Goal: Navigation & Orientation: Find specific page/section

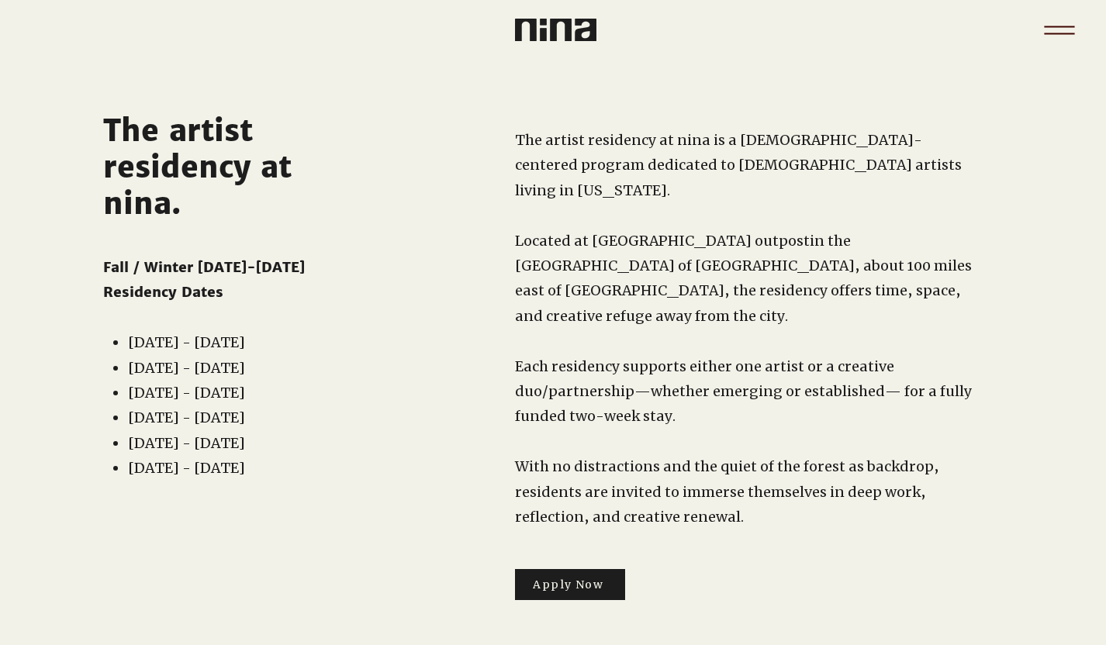
click at [1055, 28] on icon "Menu" at bounding box center [1060, 30] width 54 height 54
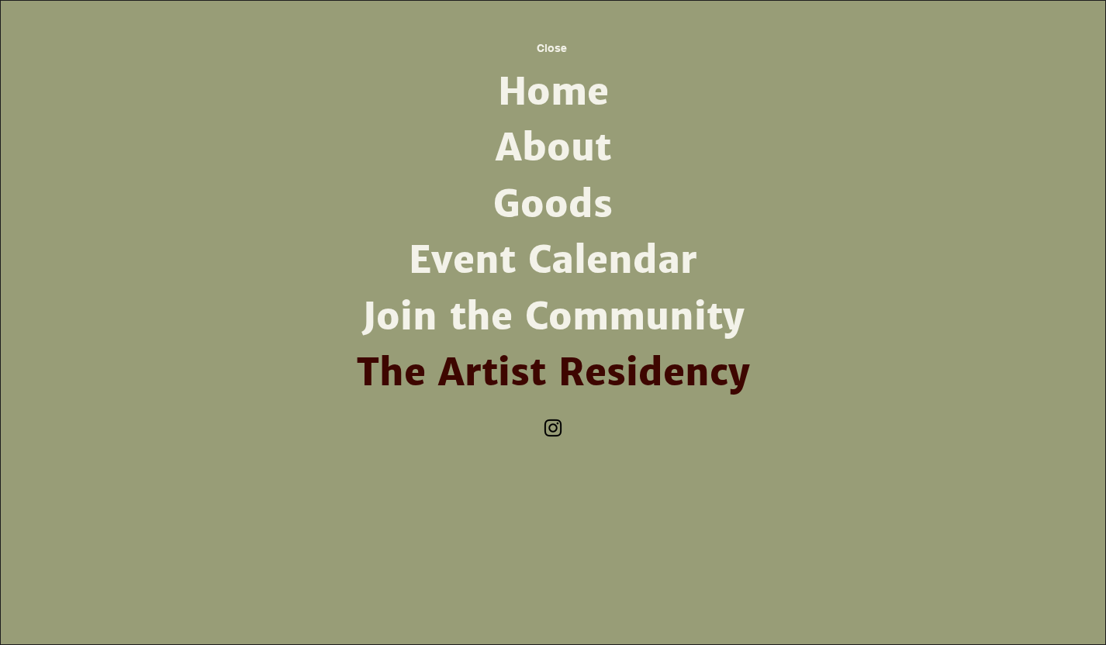
click at [582, 154] on link "About" at bounding box center [553, 148] width 405 height 56
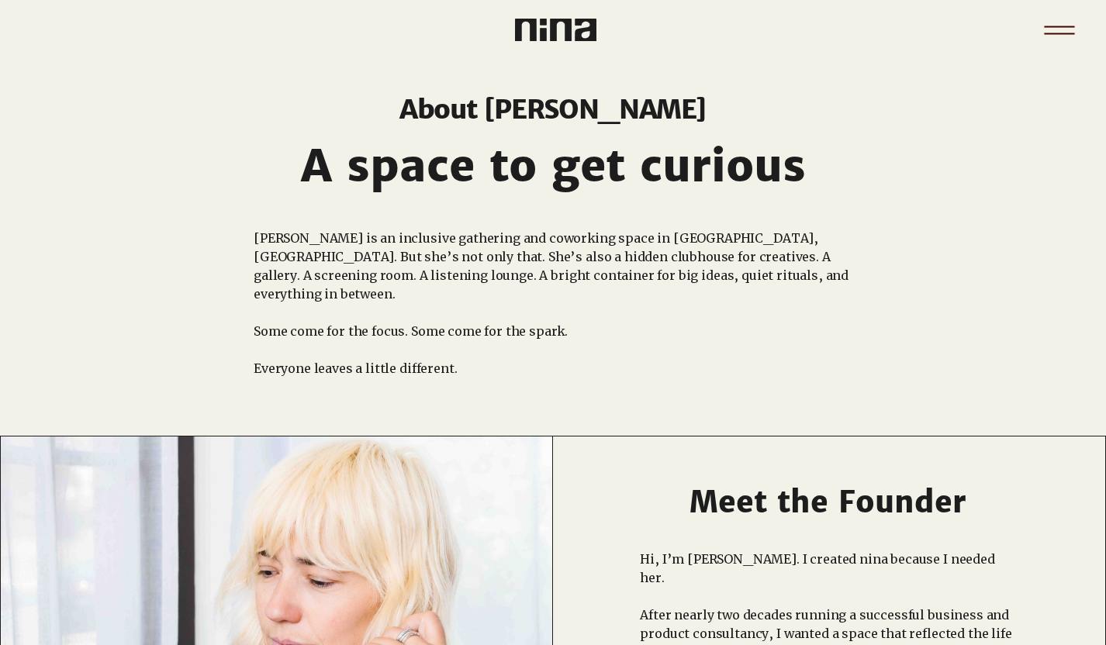
click at [1045, 40] on icon "Menu" at bounding box center [1060, 30] width 54 height 54
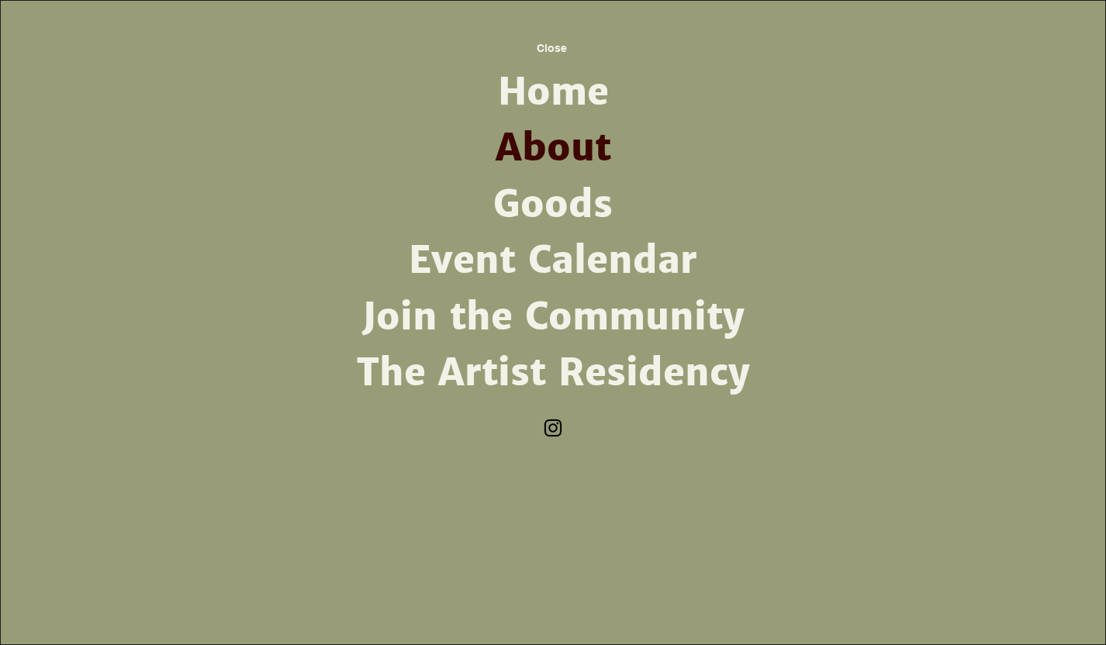
click at [542, 375] on link "The Artist Residency" at bounding box center [553, 373] width 405 height 56
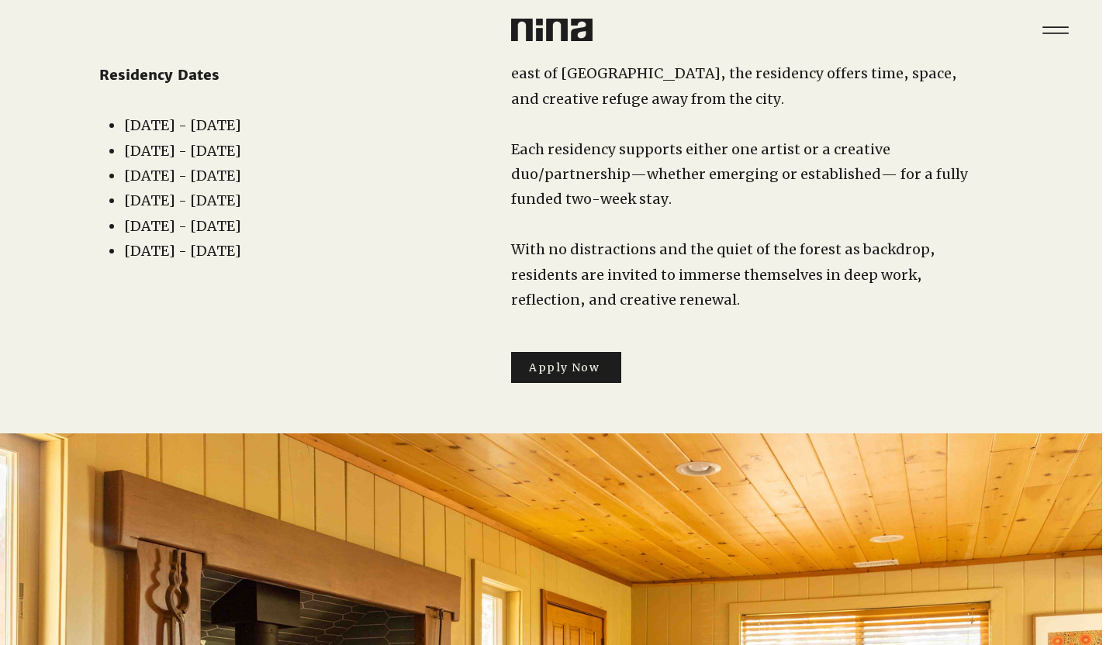
scroll to position [73, 4]
